Goal: Task Accomplishment & Management: Manage account settings

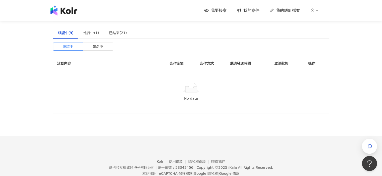
click at [214, 10] on span "我要接案" at bounding box center [218, 11] width 16 height 6
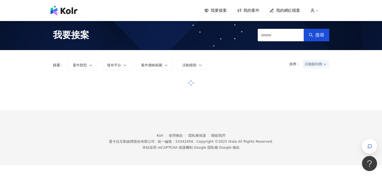
click at [250, 11] on span "我的案件" at bounding box center [251, 11] width 16 height 6
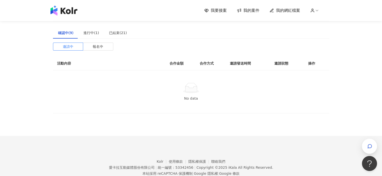
click at [249, 12] on span "我的案件" at bounding box center [251, 11] width 16 height 6
click at [67, 12] on img at bounding box center [63, 11] width 27 height 10
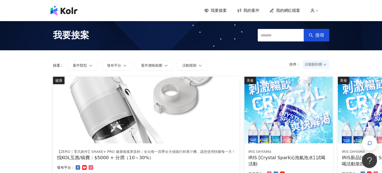
click at [248, 12] on span "我的案件" at bounding box center [251, 11] width 16 height 6
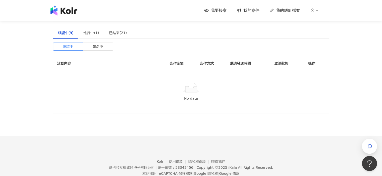
click at [71, 12] on img at bounding box center [63, 11] width 27 height 10
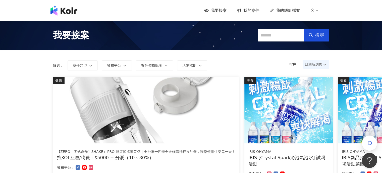
click at [221, 12] on span "我要接案" at bounding box center [218, 11] width 16 height 6
